Goal: Task Accomplishment & Management: Manage account settings

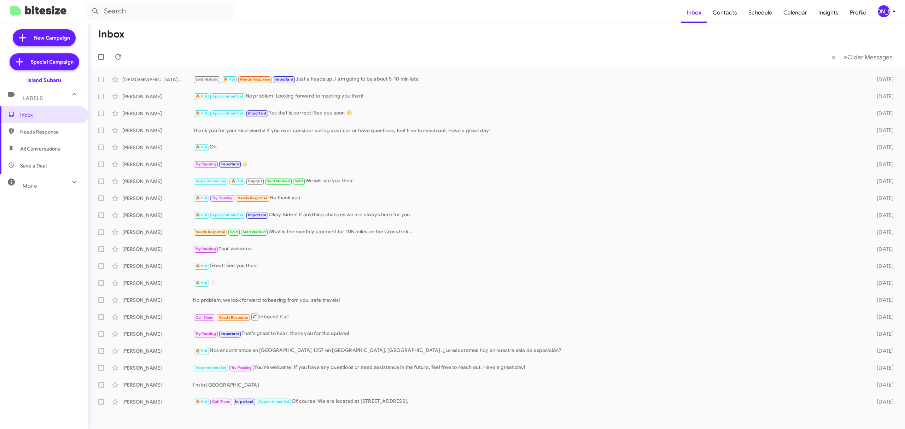
click at [878, 13] on div "[PERSON_NAME]" at bounding box center [883, 11] width 12 height 12
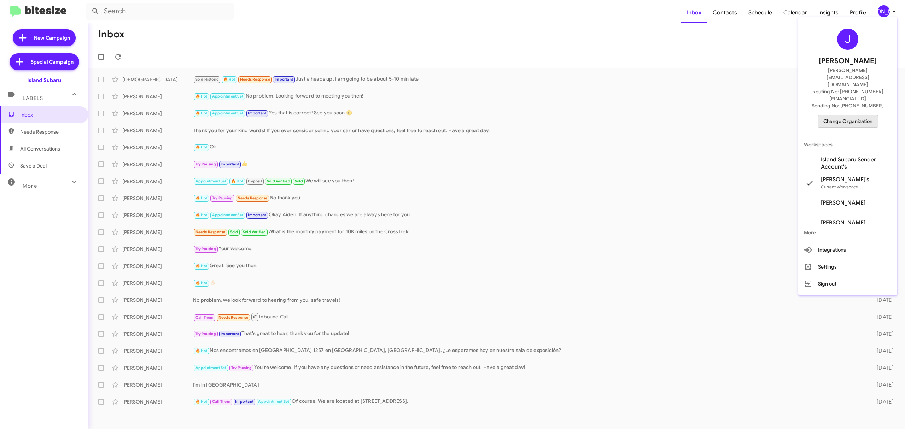
click at [858, 115] on span "Change Organization" at bounding box center [847, 121] width 49 height 12
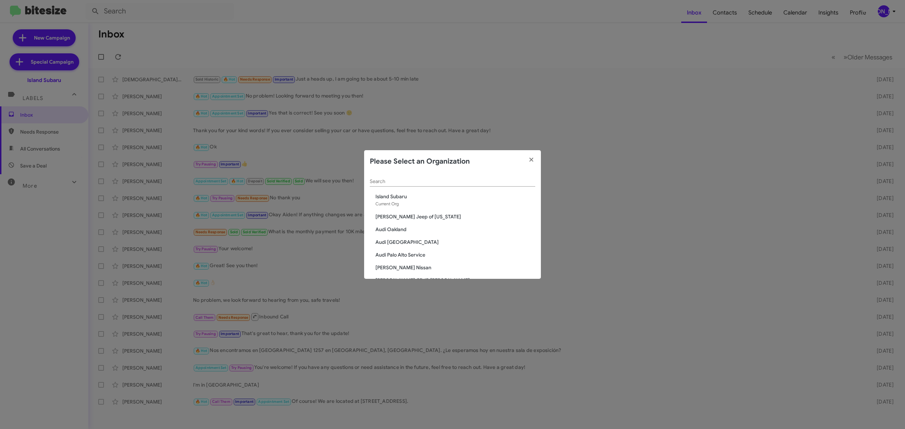
click at [472, 177] on div "Search" at bounding box center [452, 180] width 165 height 14
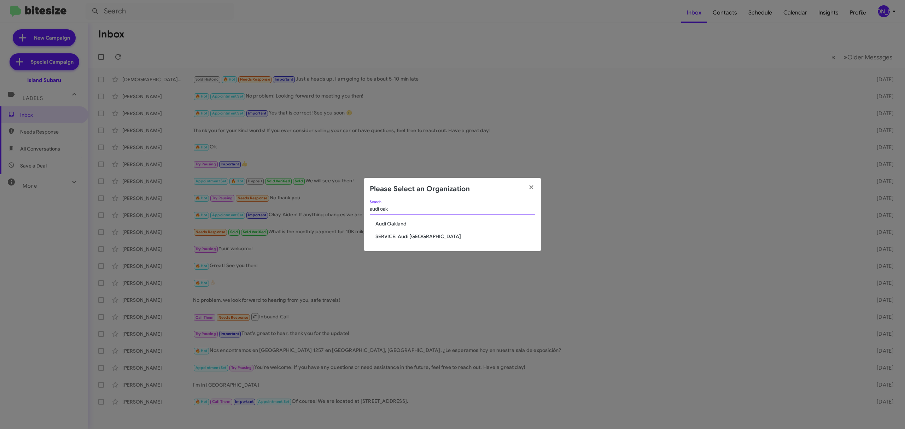
type input "audi oak"
click at [399, 222] on span "Audi Oakland" at bounding box center [455, 223] width 160 height 7
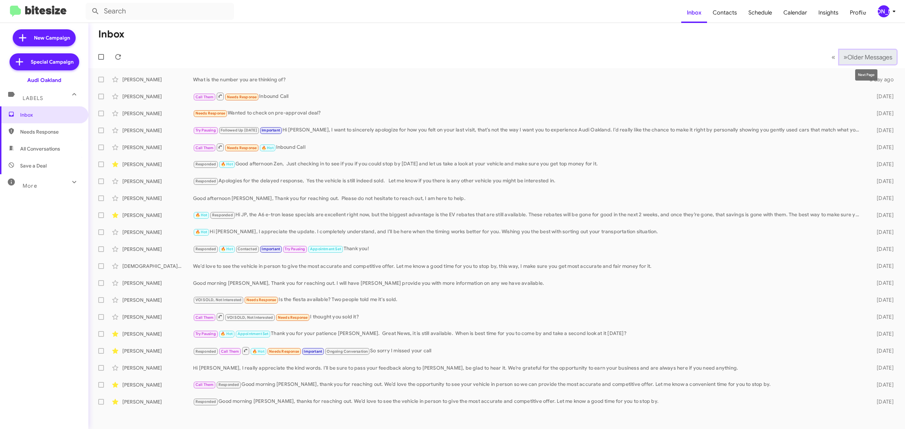
click at [861, 55] on span "Older Messages" at bounding box center [869, 57] width 45 height 8
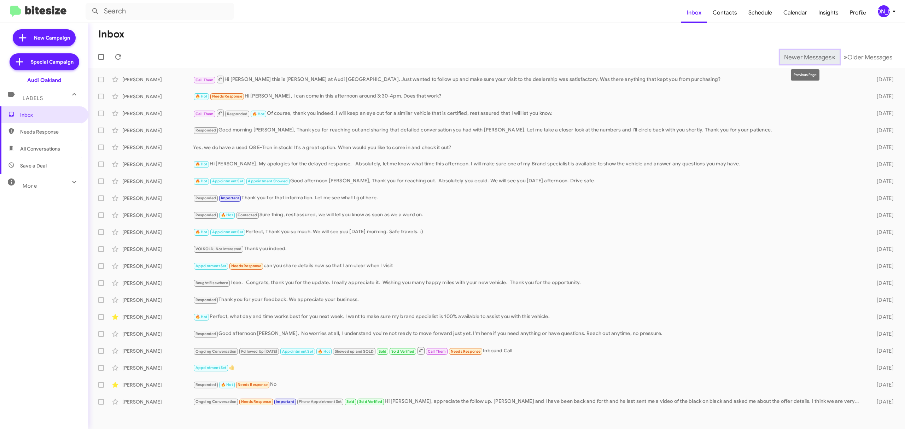
click at [785, 50] on button "Newer Messages « Previous" at bounding box center [809, 57] width 60 height 14
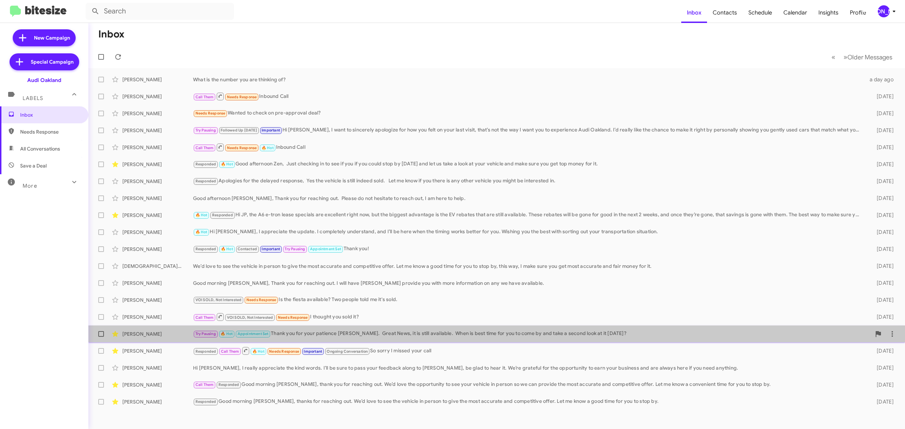
click at [393, 328] on div "Larry Jones Try Pausing 🔥 Hot Appointment Set Thank you for your patience Larry…" at bounding box center [496, 334] width 805 height 14
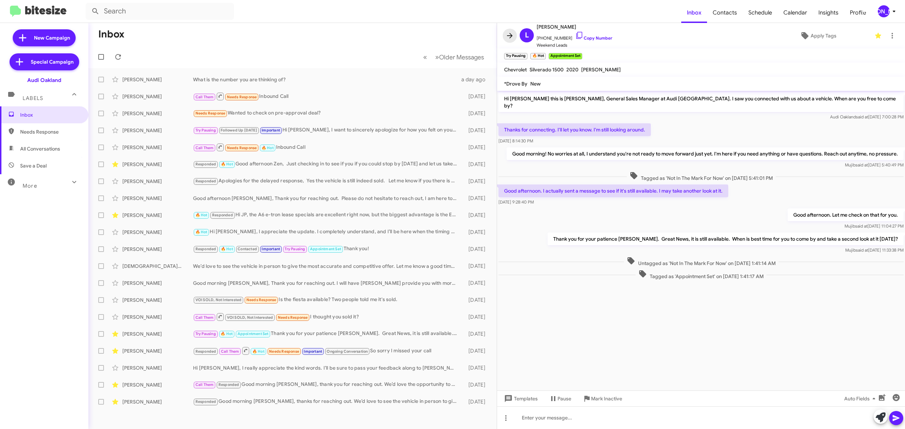
click at [504, 39] on span at bounding box center [509, 35] width 14 height 8
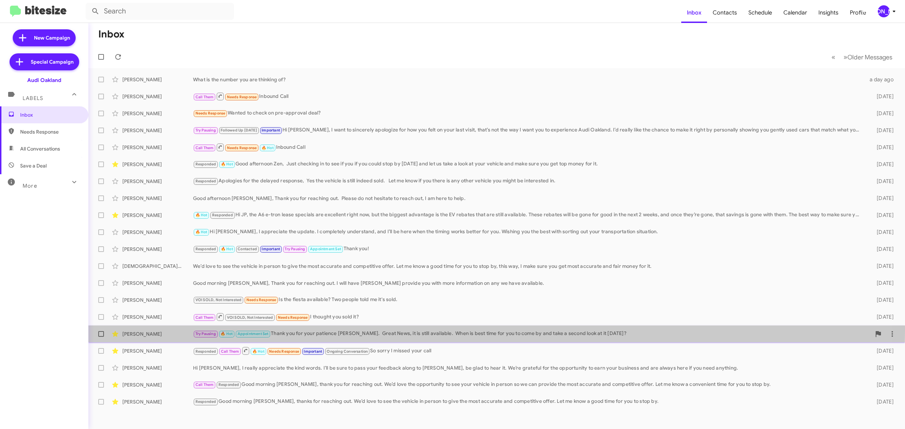
click at [359, 331] on div "Try Pausing 🔥 Hot Appointment Set Thank you for your patience Larry. Great News…" at bounding box center [532, 334] width 678 height 8
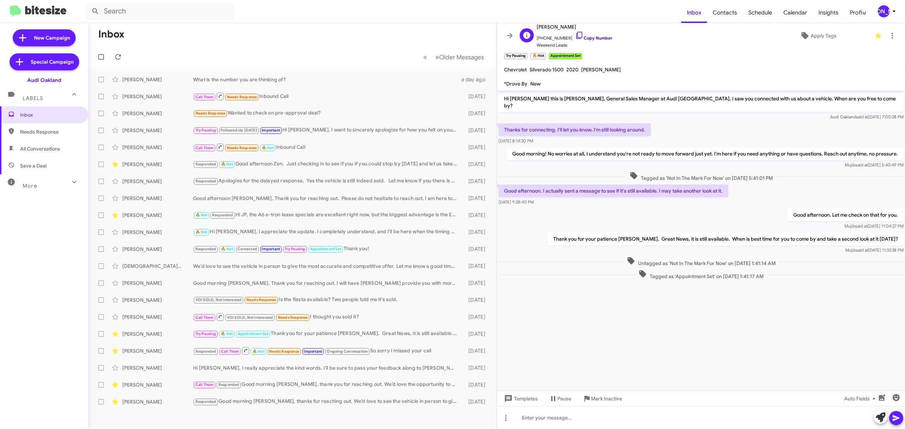
click at [594, 39] on link "Copy Number" at bounding box center [593, 37] width 37 height 5
click at [510, 39] on icon at bounding box center [509, 35] width 8 height 8
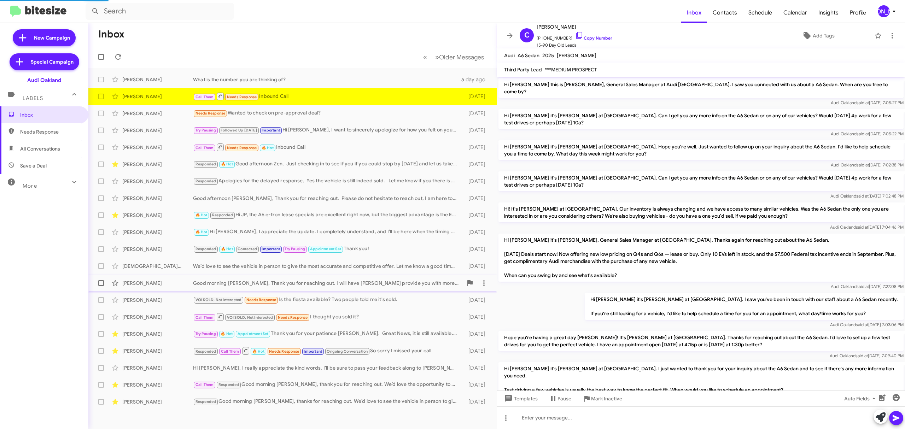
scroll to position [65, 0]
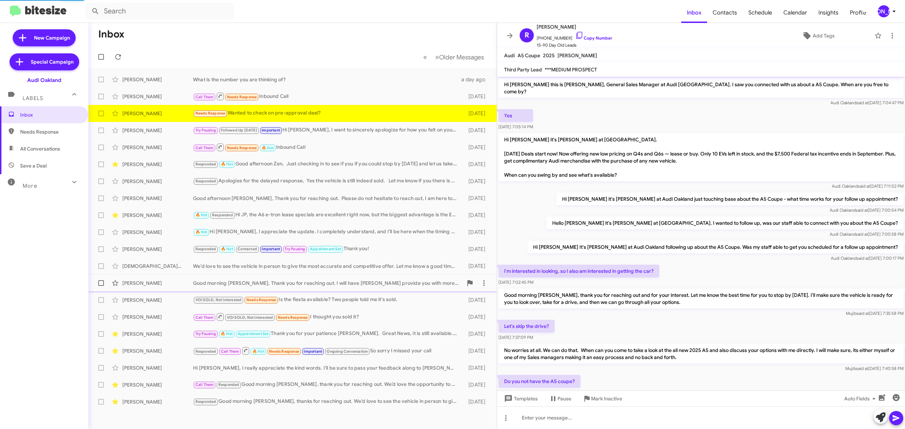
scroll to position [45, 0]
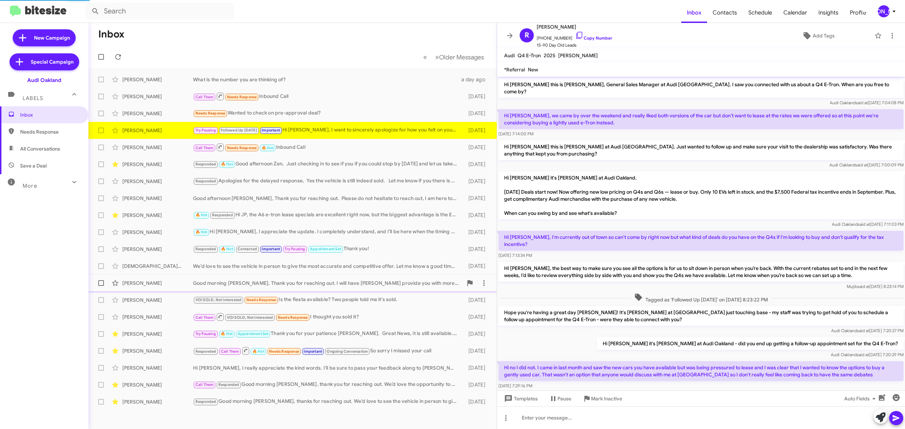
scroll to position [44, 0]
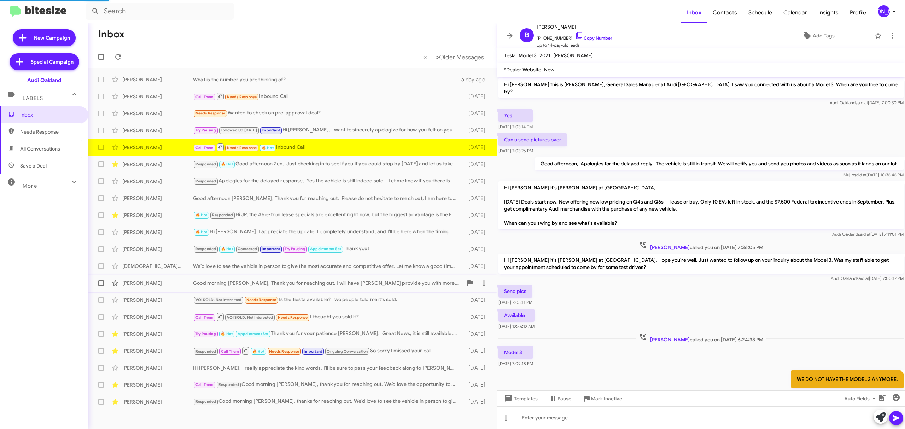
scroll to position [37, 0]
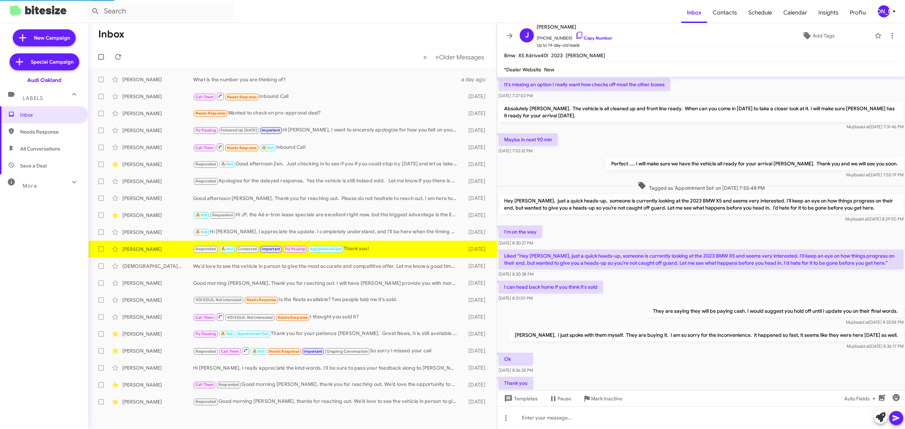
scroll to position [219, 0]
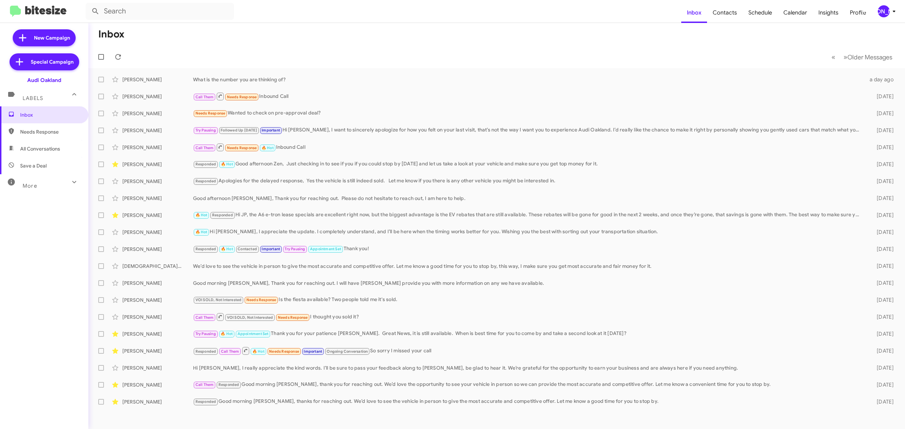
click at [888, 11] on div "[PERSON_NAME]" at bounding box center [883, 11] width 12 height 12
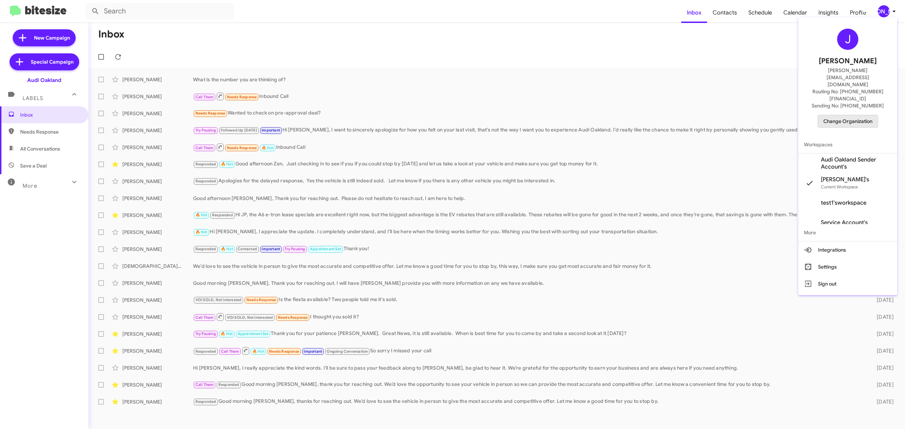
click at [838, 115] on span "Change Organization" at bounding box center [847, 121] width 49 height 12
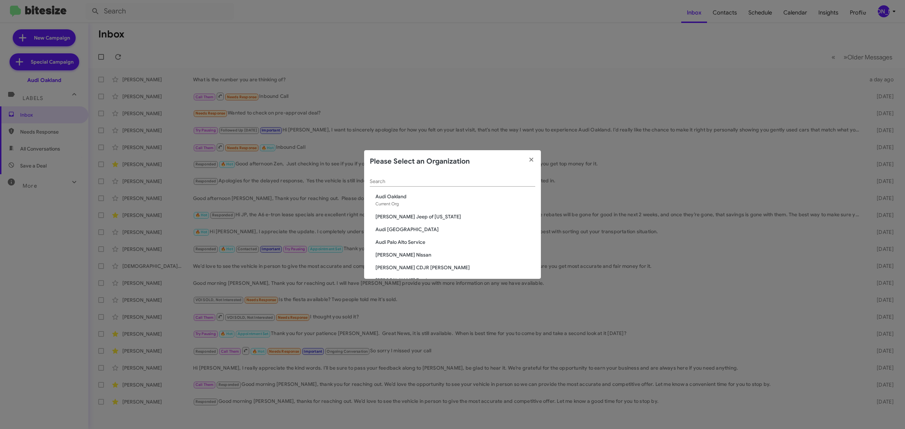
click at [467, 179] on input "Search" at bounding box center [452, 182] width 165 height 6
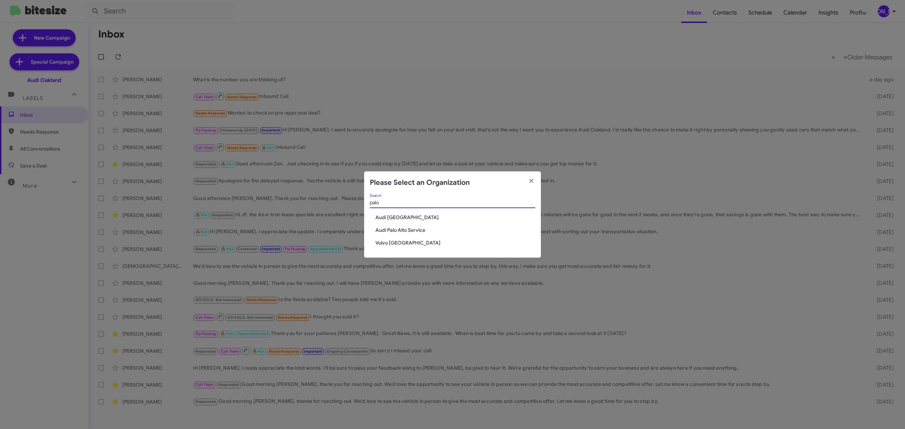
type input "palo"
click at [395, 217] on span "Audi [GEOGRAPHIC_DATA]" at bounding box center [455, 217] width 160 height 7
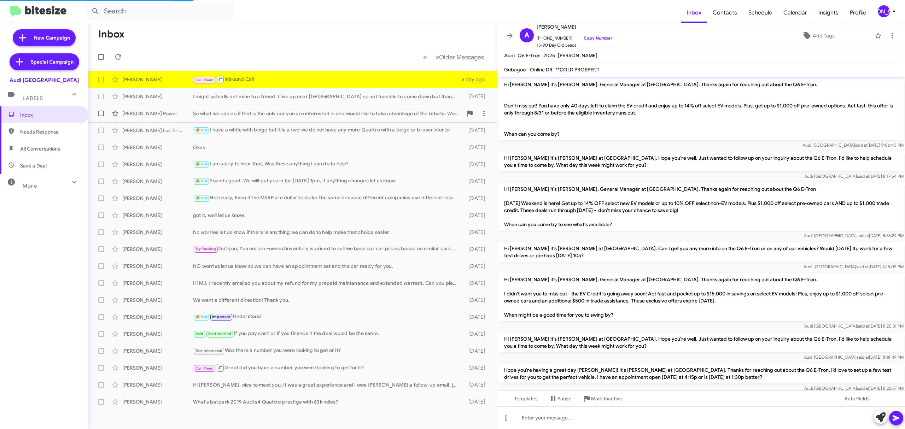
scroll to position [30, 0]
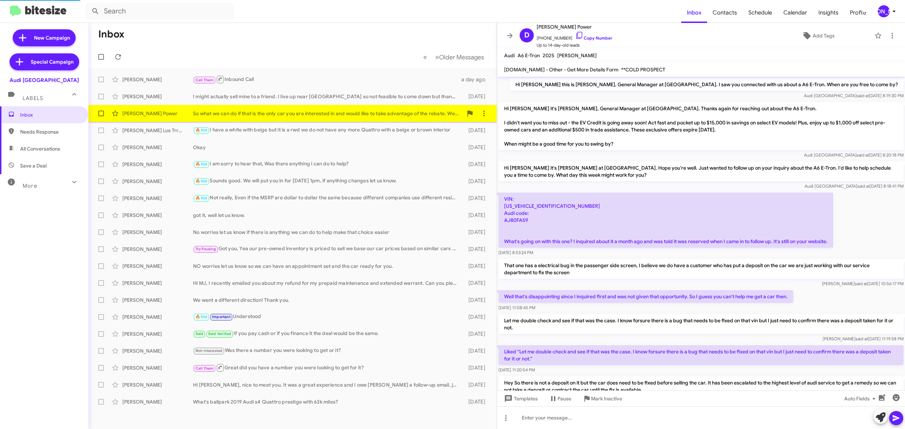
scroll to position [172, 0]
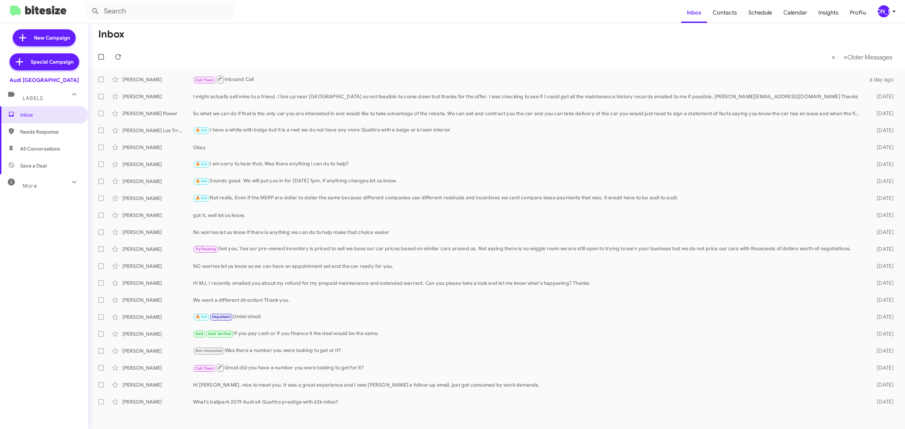
click at [883, 11] on div "[PERSON_NAME]" at bounding box center [883, 11] width 12 height 12
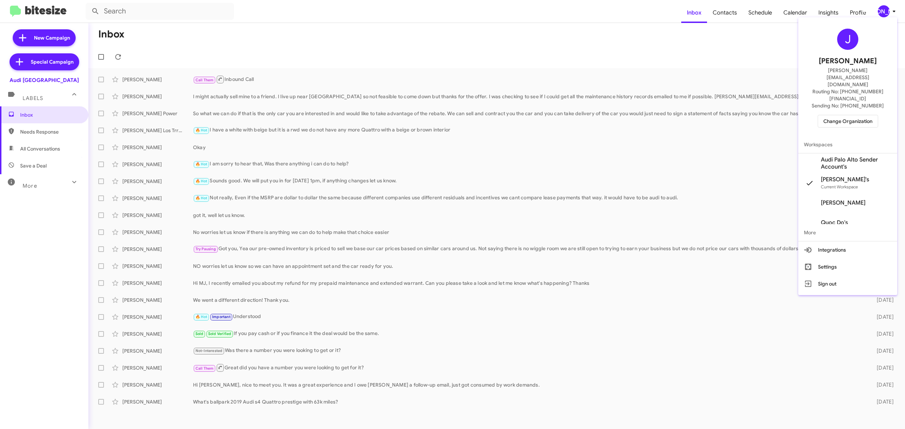
click at [837, 115] on span "Change Organization" at bounding box center [847, 121] width 49 height 12
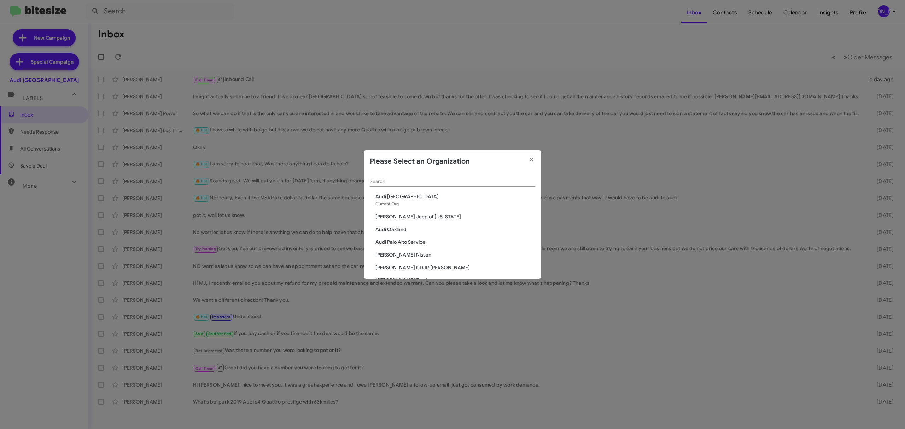
click at [472, 179] on input "Search" at bounding box center [452, 182] width 165 height 6
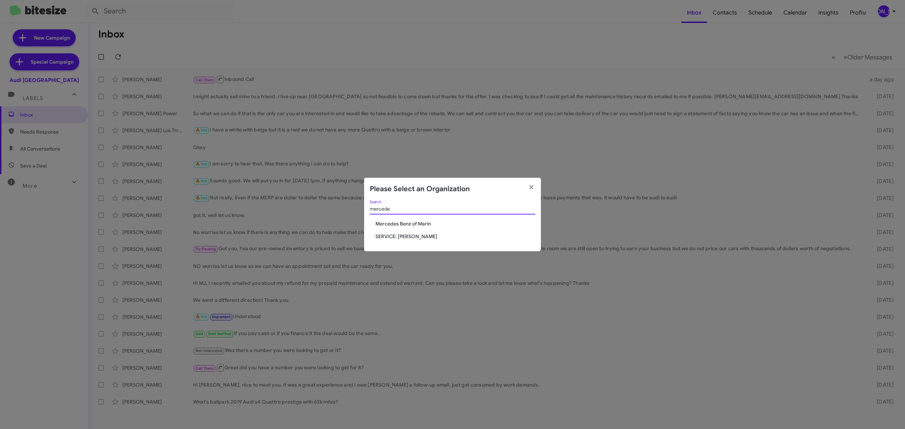
type input "mercede"
click at [412, 225] on span "Mercedes Benz of Marin" at bounding box center [455, 223] width 160 height 7
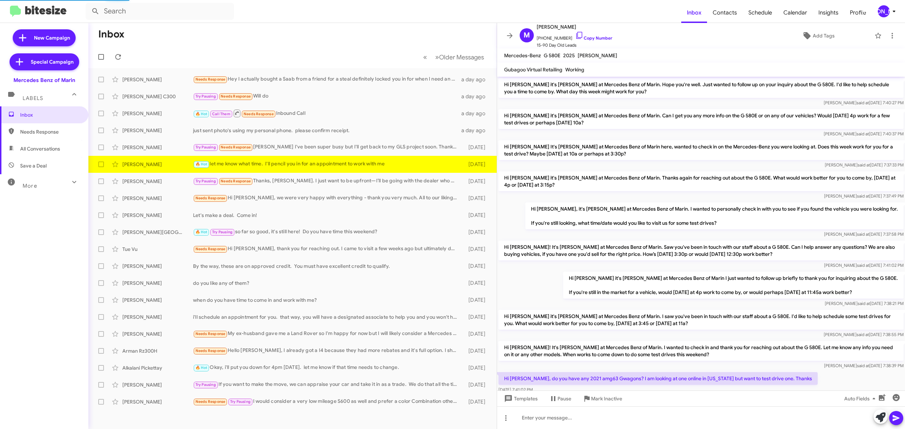
scroll to position [301, 0]
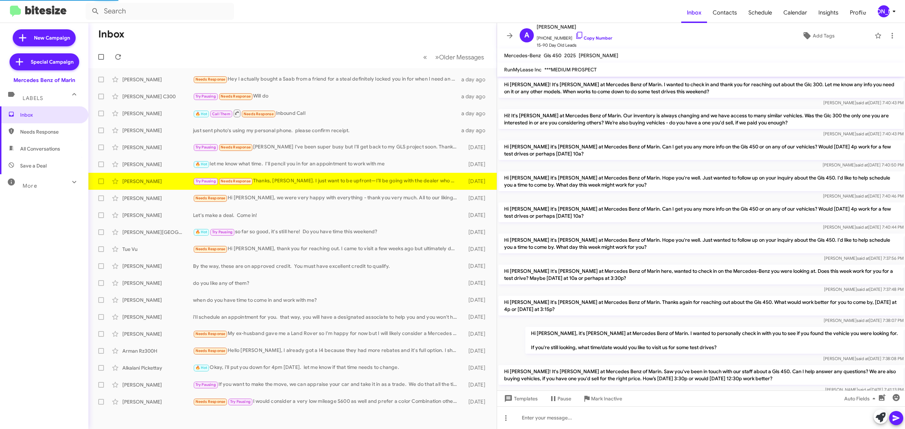
scroll to position [435, 0]
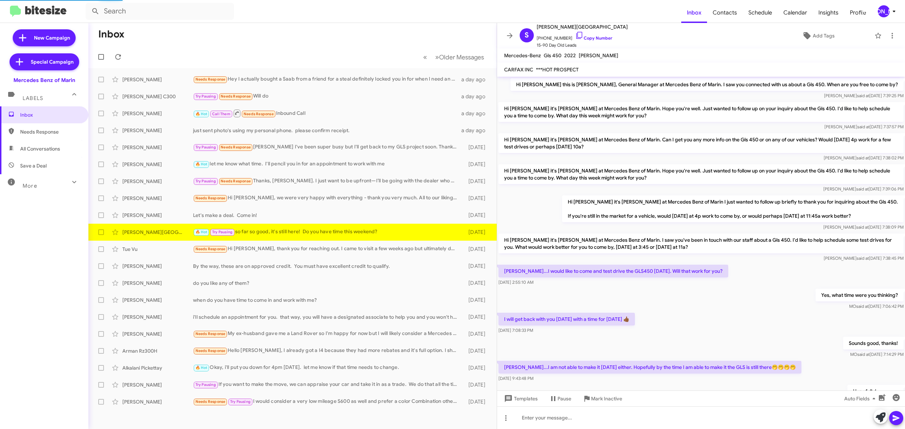
scroll to position [64, 0]
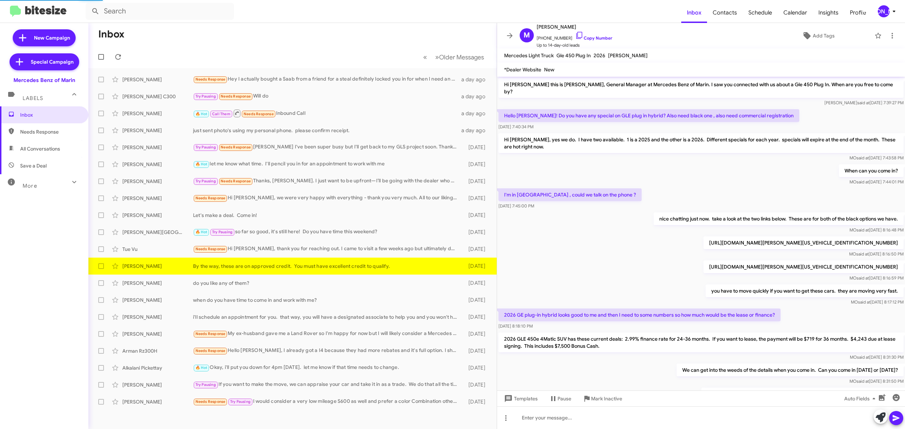
scroll to position [36, 0]
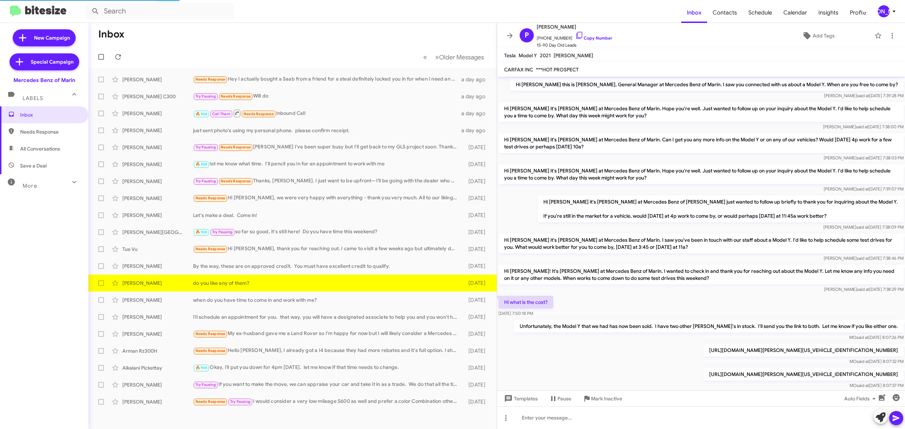
scroll to position [43, 0]
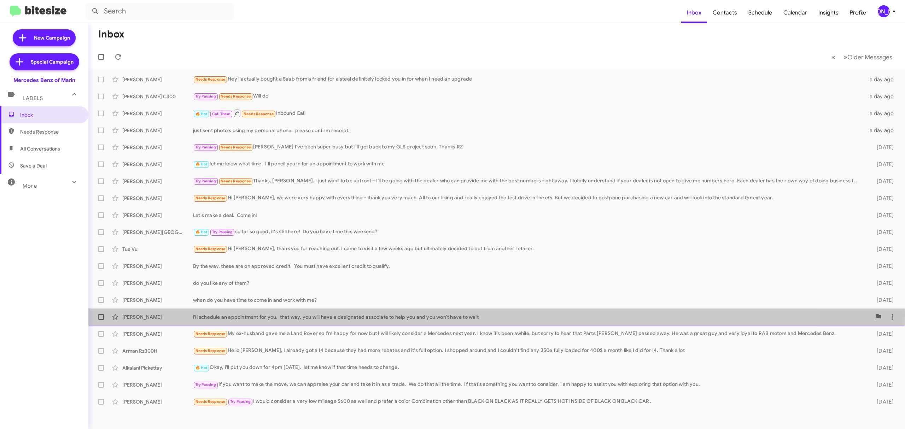
click at [323, 314] on div "i'll schedule an appointment for you. that way, you will have a designated asso…" at bounding box center [532, 316] width 678 height 7
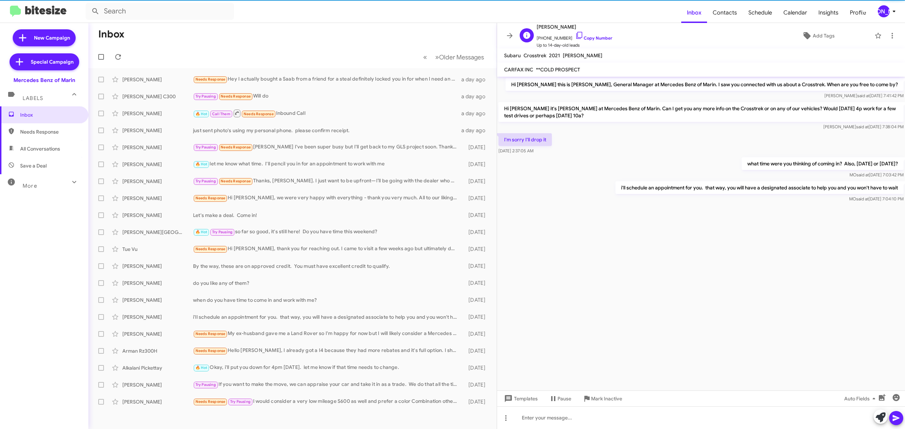
click at [589, 41] on span "[PHONE_NUMBER] Copy Number" at bounding box center [574, 36] width 76 height 11
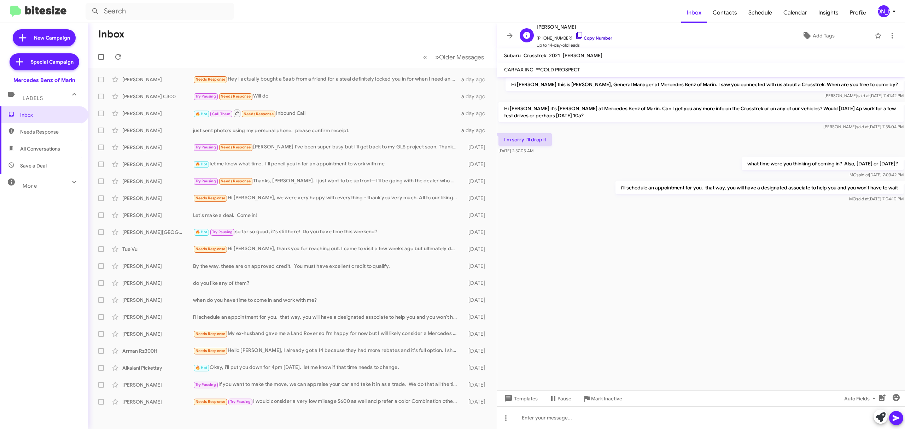
click at [590, 39] on link "Copy Number" at bounding box center [593, 37] width 37 height 5
click at [507, 37] on icon at bounding box center [509, 35] width 8 height 8
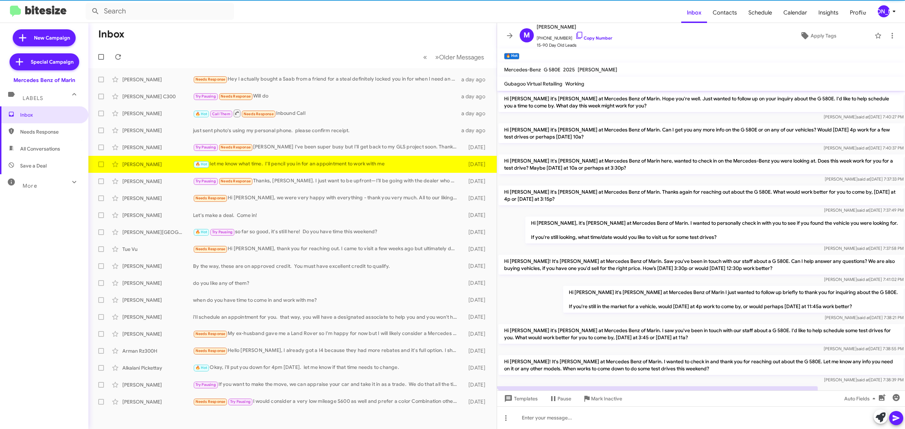
scroll to position [301, 0]
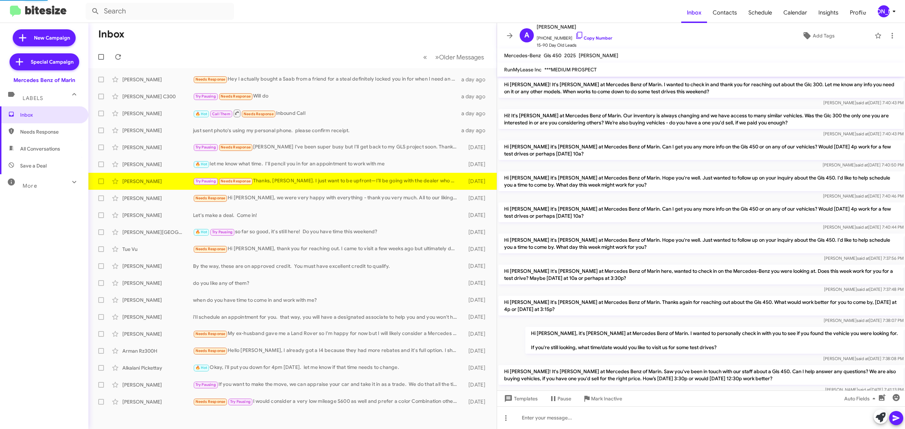
scroll to position [435, 0]
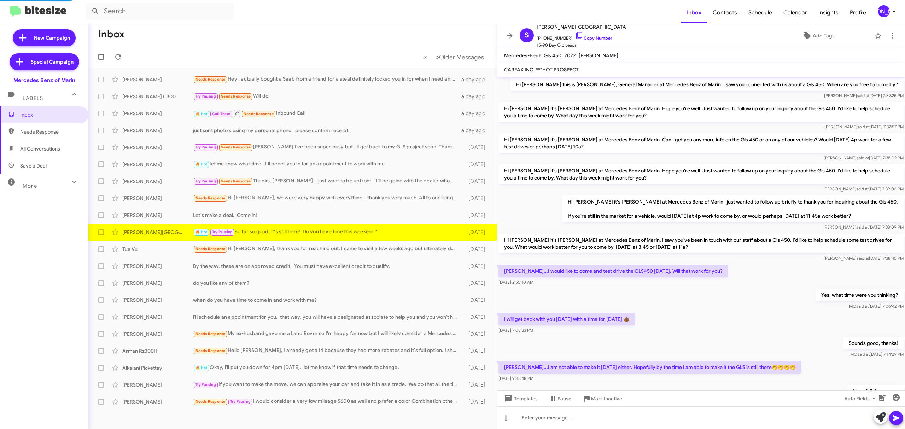
scroll to position [36, 0]
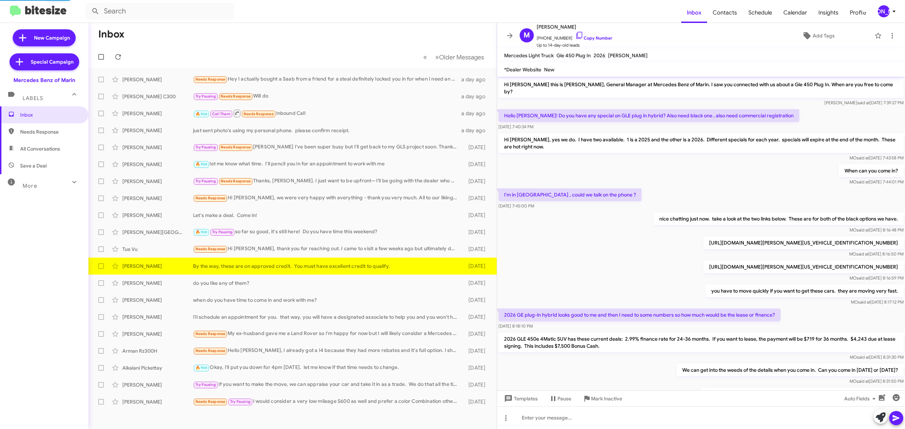
scroll to position [7, 0]
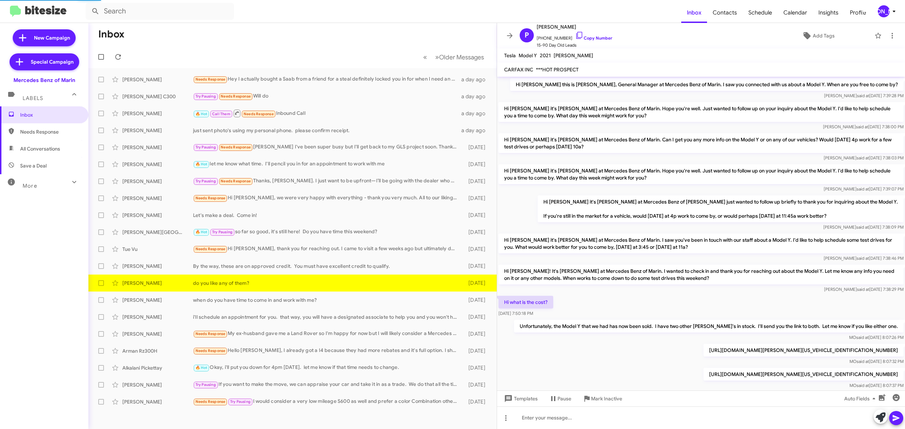
scroll to position [43, 0]
